Goal: Find specific fact

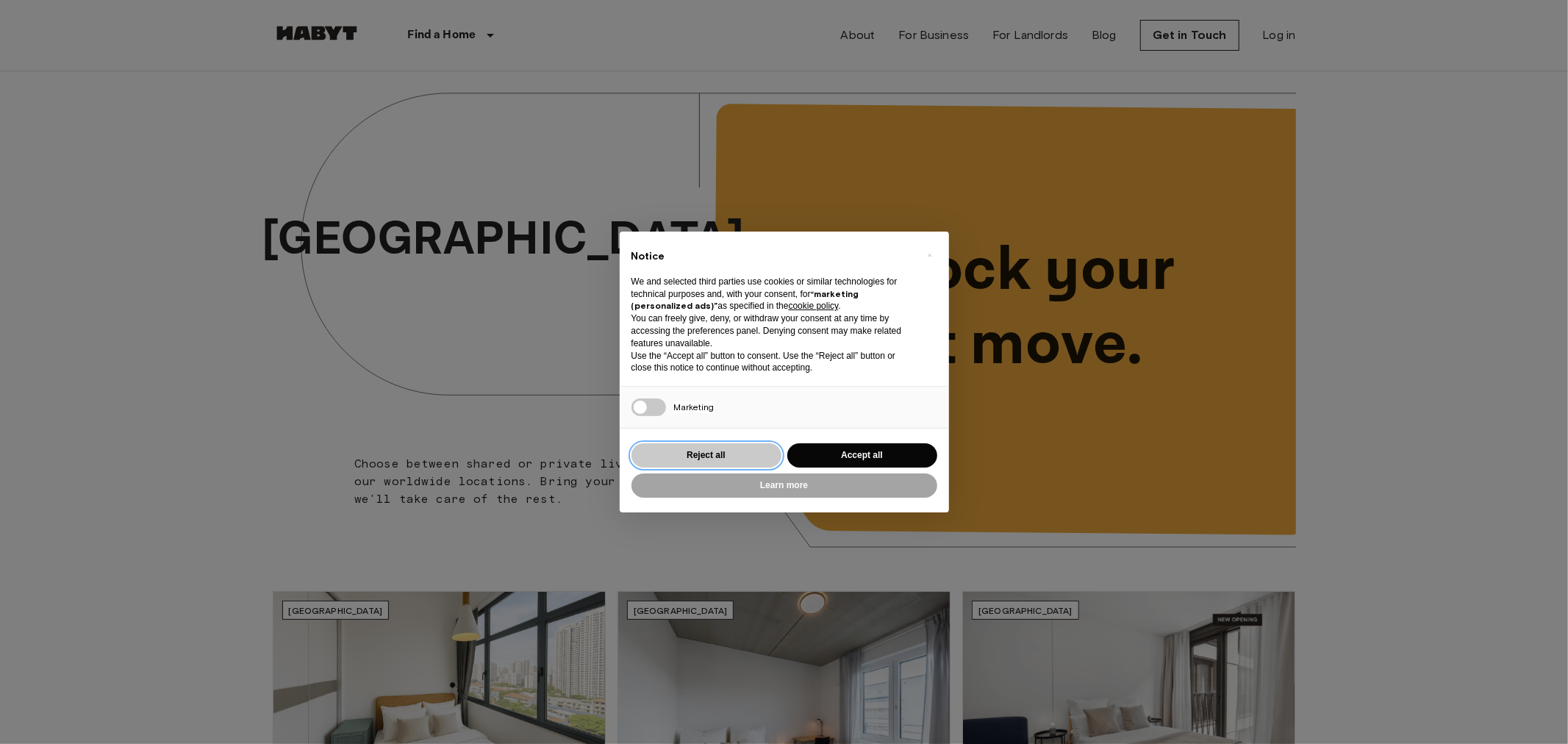
click at [721, 456] on button "Reject all" at bounding box center [706, 456] width 150 height 24
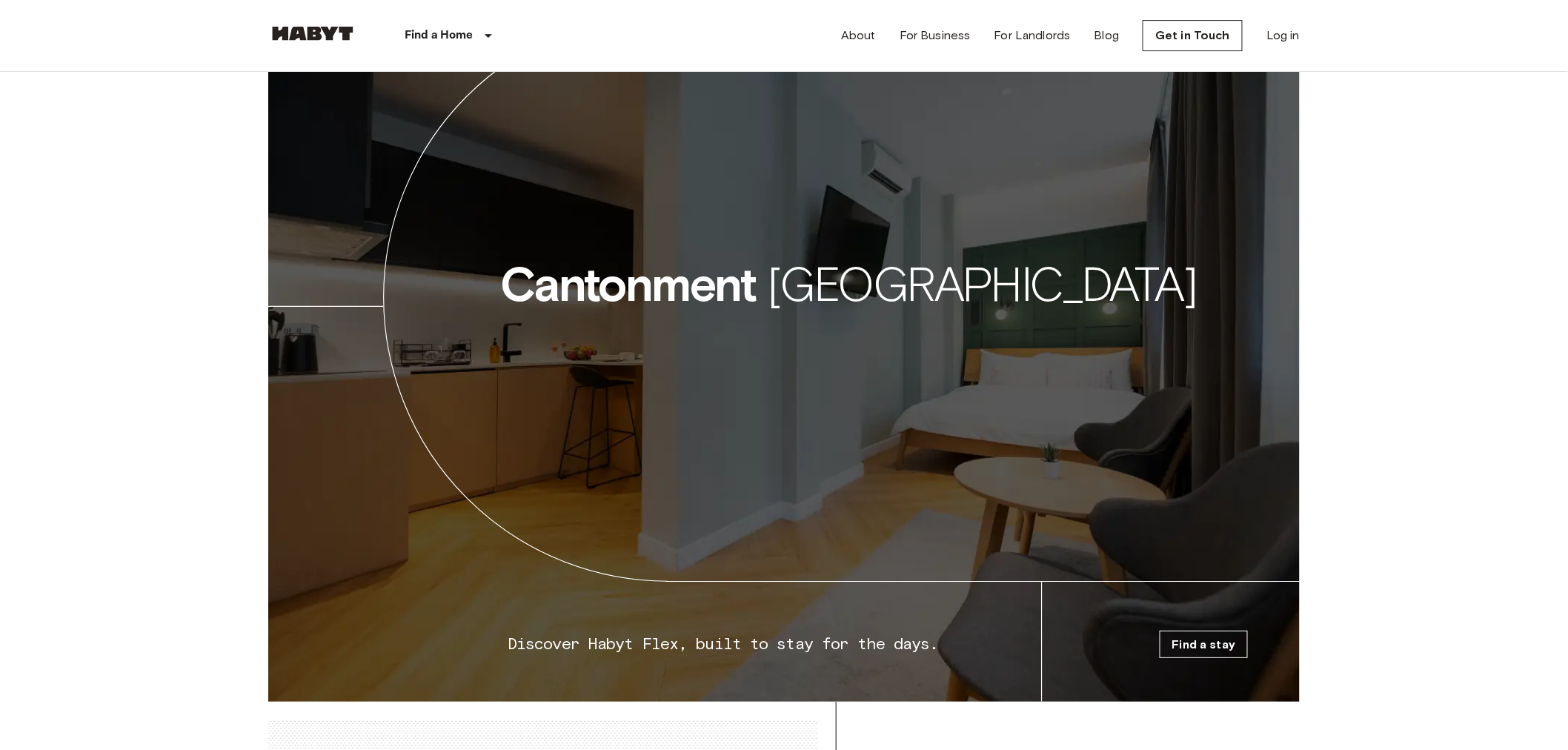
scroll to position [3828, 0]
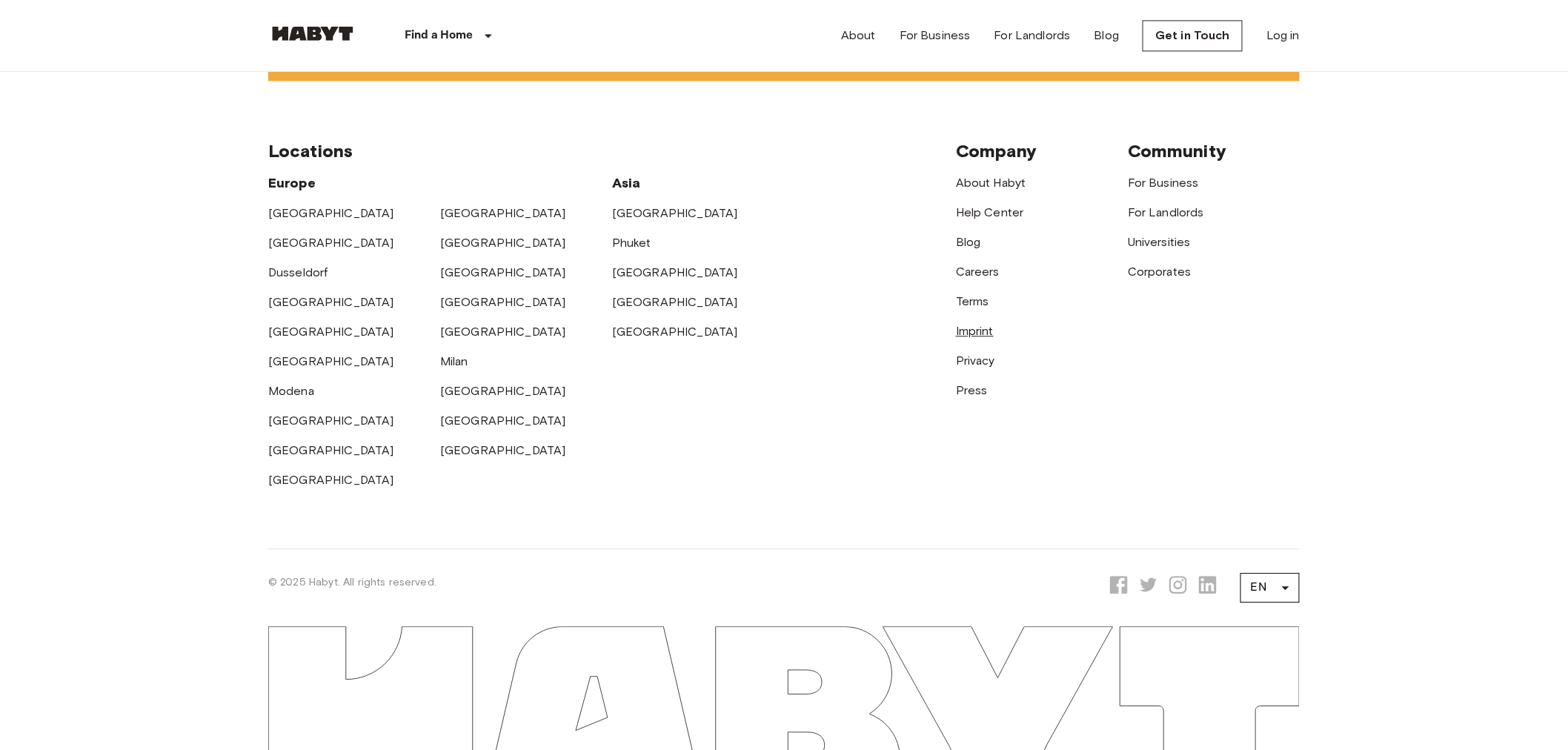
click at [979, 329] on link "Imprint" at bounding box center [975, 330] width 38 height 14
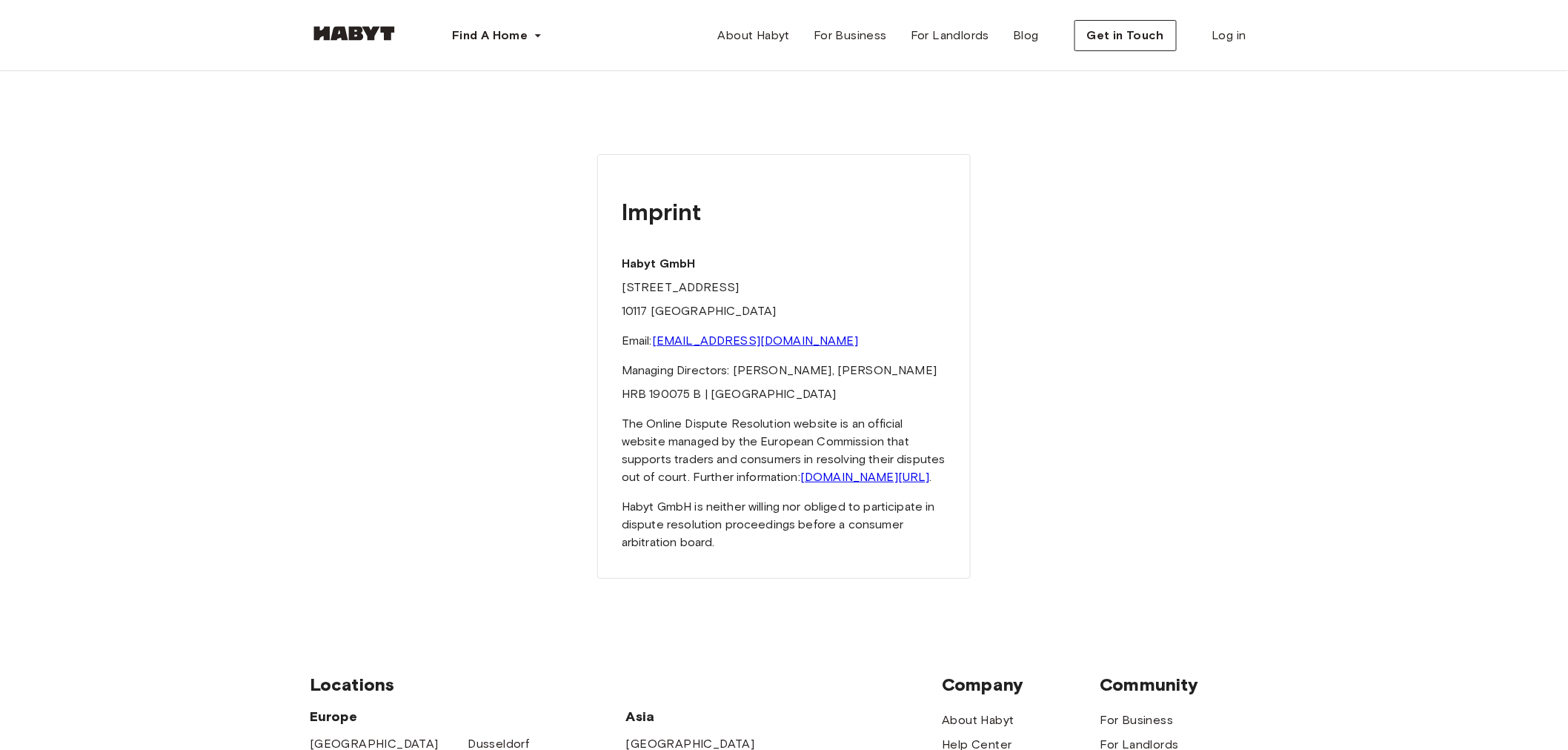
click at [573, 127] on div "Imprint Habyt GmbH Kronenstrasse 63 10117 Berlin Email: hello@habyt.com Managin…" at bounding box center [784, 343] width 949 height 543
drag, startPoint x: 701, startPoint y: 391, endPoint x: 650, endPoint y: 397, distance: 51.4
click at [650, 397] on font "HRB 190075 B | Berlin District Court" at bounding box center [729, 394] width 214 height 14
copy font "190075 B"
drag, startPoint x: 465, startPoint y: 302, endPoint x: 464, endPoint y: 173, distance: 129.0
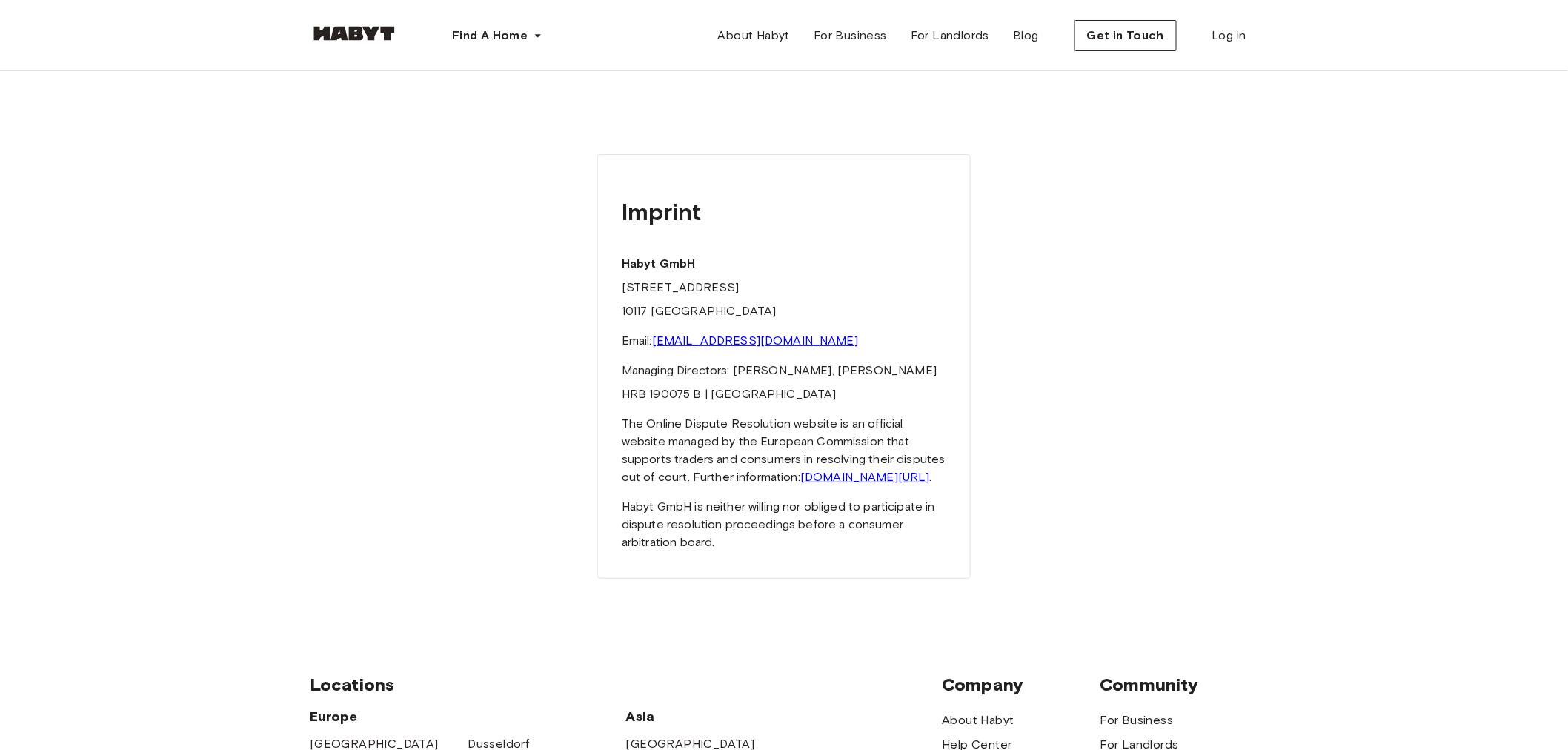
click at [465, 302] on div "Imprint Habyt GmbH Kronenstrasse 63 10117 Berlin Email: hello@habyt.com Managin…" at bounding box center [784, 343] width 949 height 543
drag, startPoint x: 688, startPoint y: 394, endPoint x: 649, endPoint y: 398, distance: 39.2
click at [649, 398] on font "HRB 190075 B | Berlin District Court" at bounding box center [729, 394] width 214 height 14
copy font "190075"
